Goal: Unclear

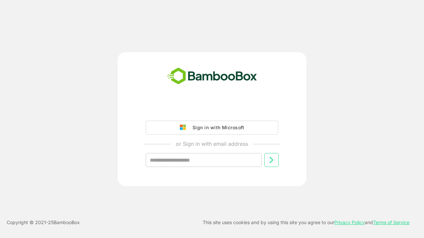
type input "**********"
click at [271, 160] on icon at bounding box center [271, 160] width 8 height 8
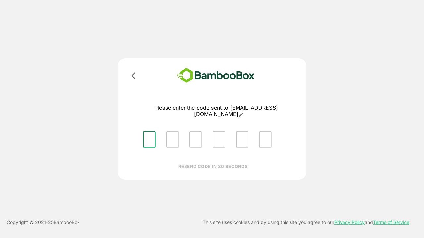
type input "*"
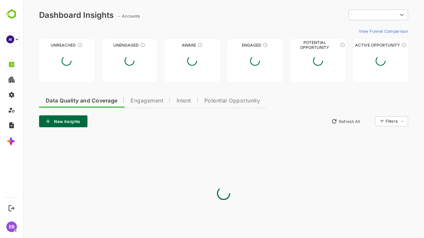
type input "**********"
